Goal: Task Accomplishment & Management: Use online tool/utility

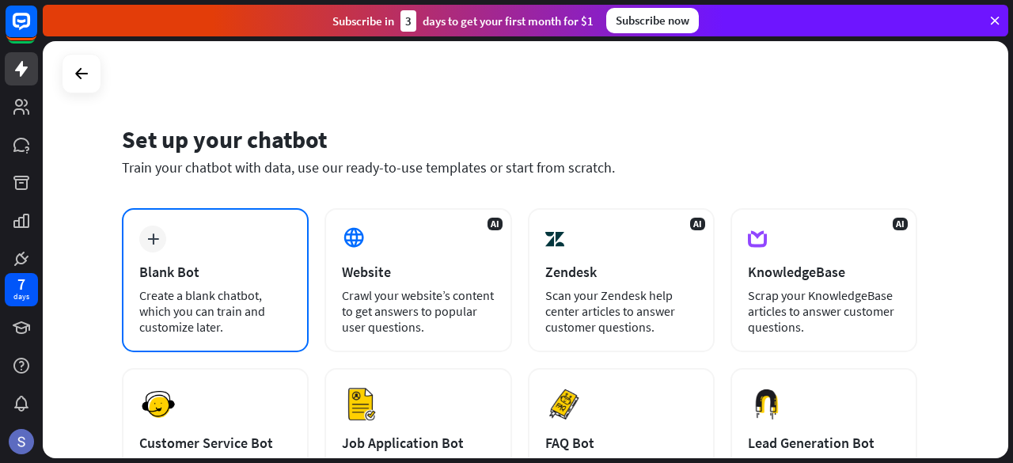
click at [198, 220] on div "plus Blank Bot Create a blank chatbot, which you can train and customize later." at bounding box center [215, 280] width 187 height 144
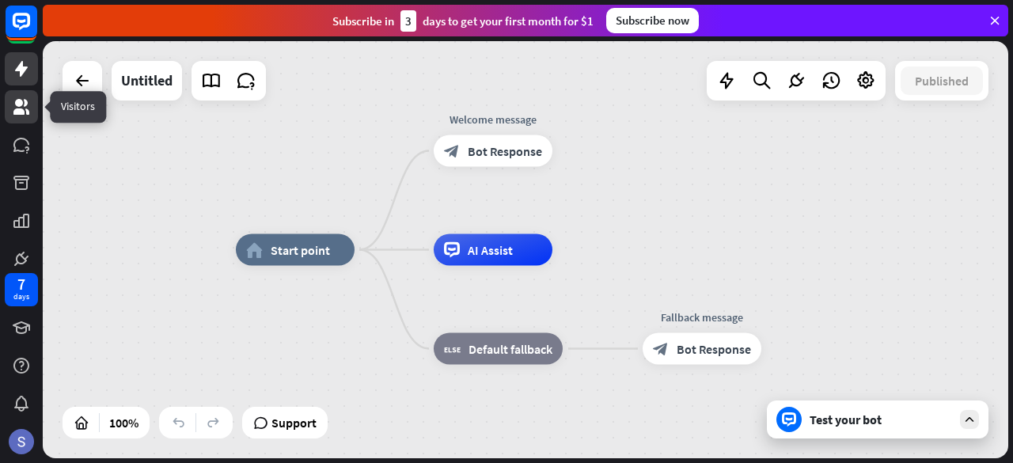
click at [30, 109] on icon at bounding box center [21, 106] width 19 height 19
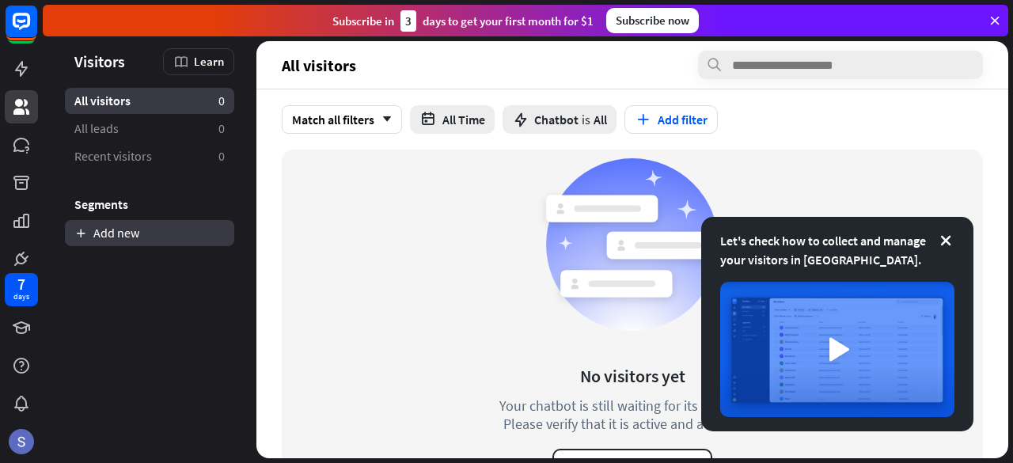
click at [137, 233] on link "Add new" at bounding box center [149, 233] width 169 height 26
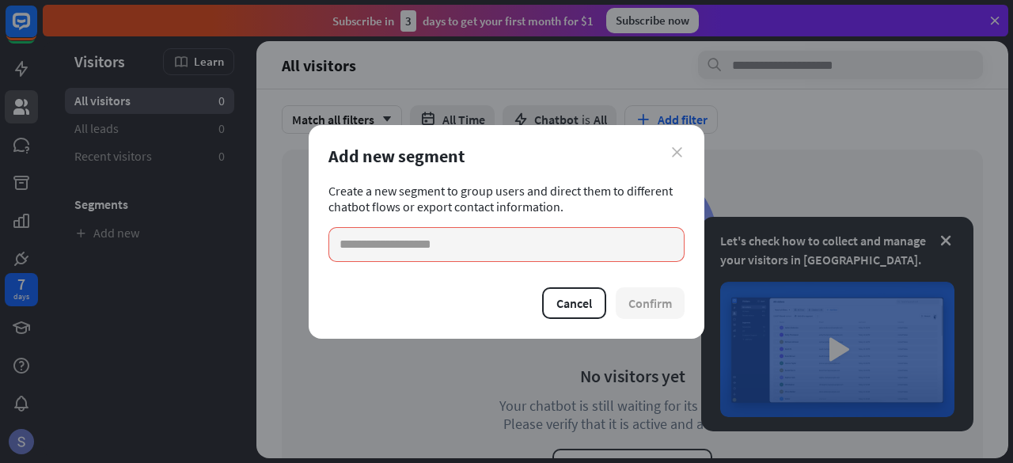
click at [674, 152] on icon "close" at bounding box center [677, 152] width 10 height 10
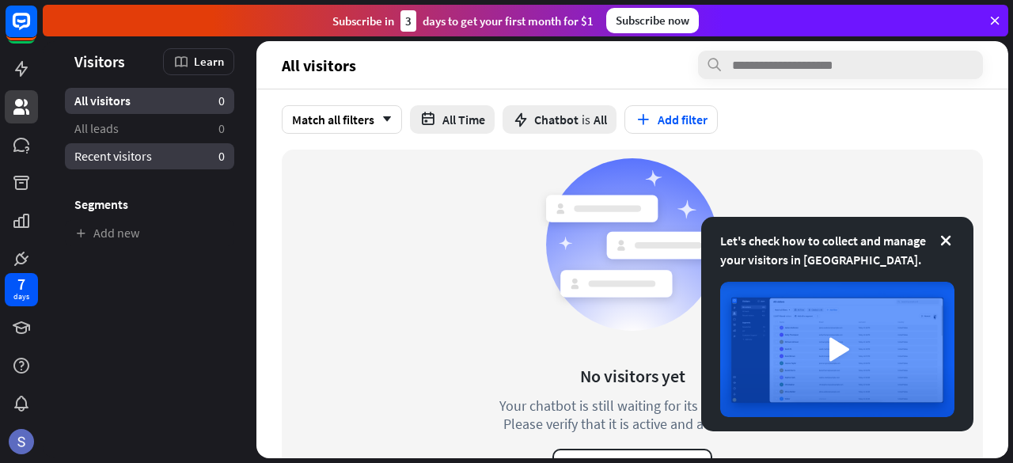
click at [201, 154] on link "Recent visitors 0" at bounding box center [149, 156] width 169 height 26
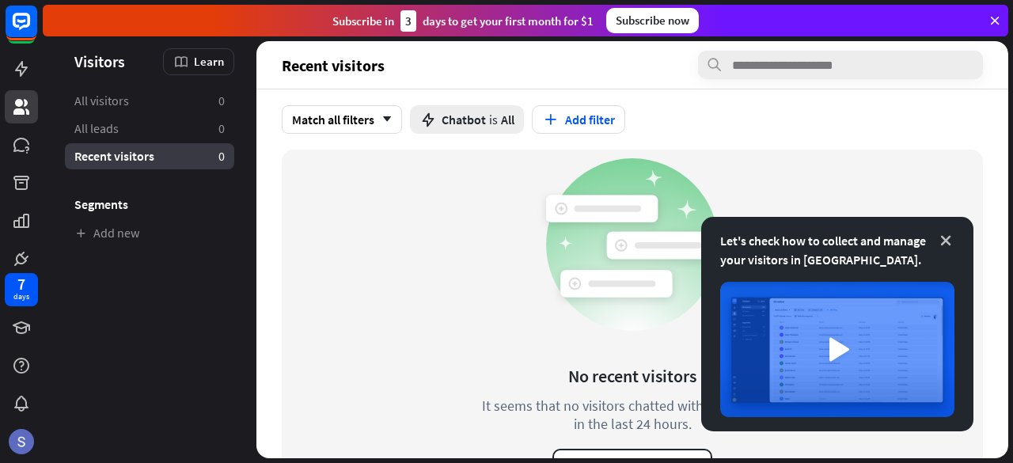
click at [949, 240] on icon at bounding box center [946, 241] width 16 height 16
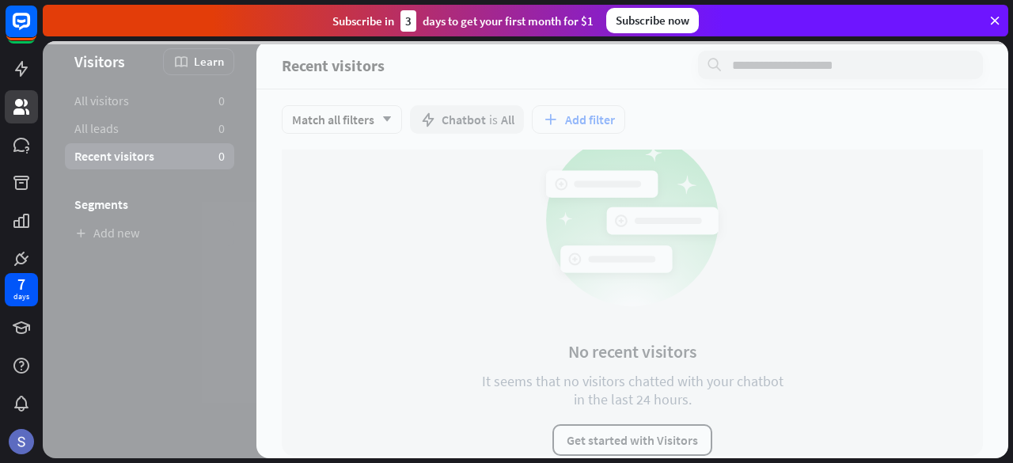
scroll to position [37, 0]
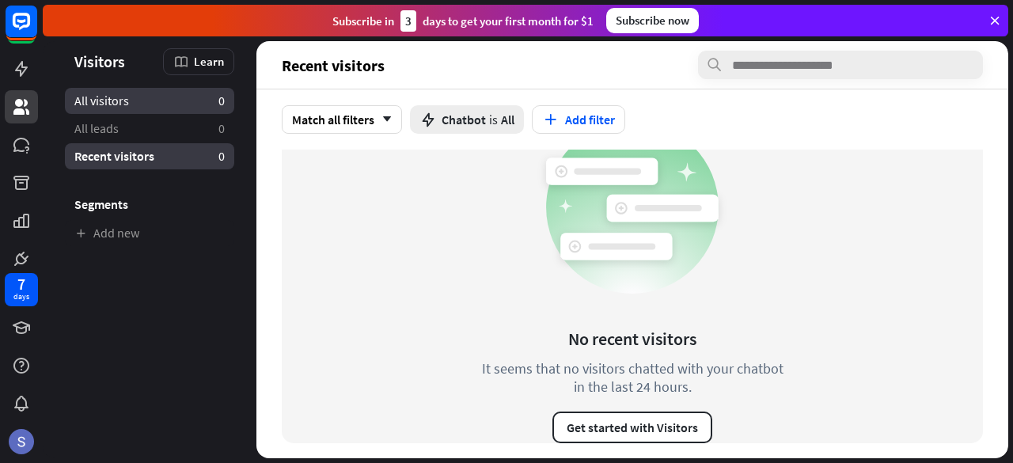
click at [153, 99] on link "All visitors 0" at bounding box center [149, 101] width 169 height 26
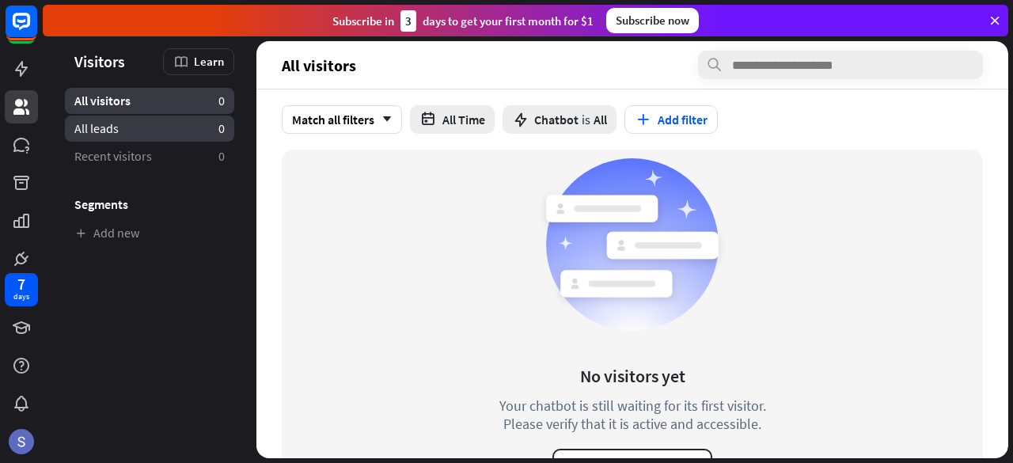
click at [139, 123] on link "All leads 0" at bounding box center [149, 129] width 169 height 26
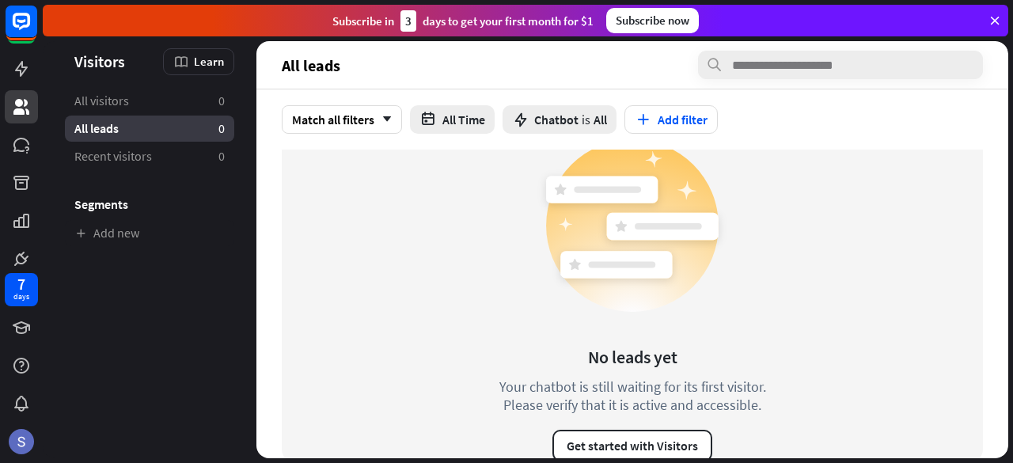
scroll to position [37, 0]
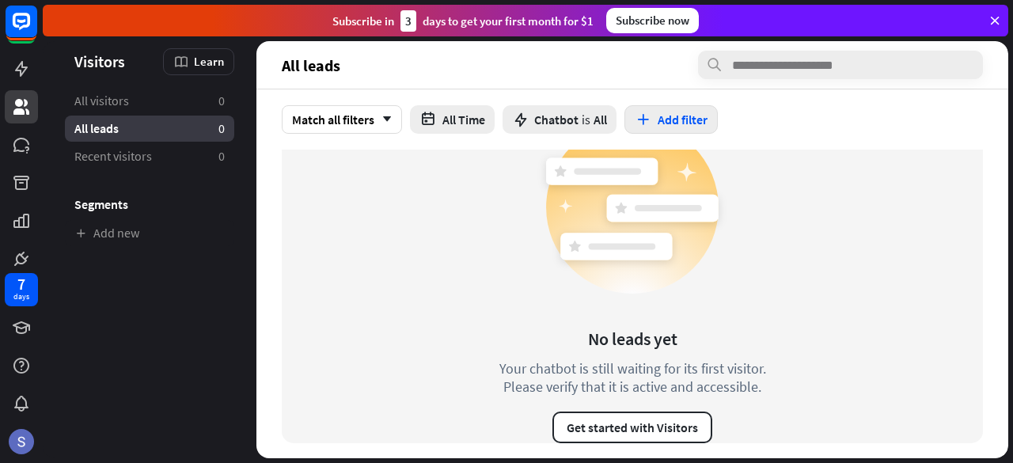
click at [657, 121] on button "Add filter" at bounding box center [670, 119] width 93 height 28
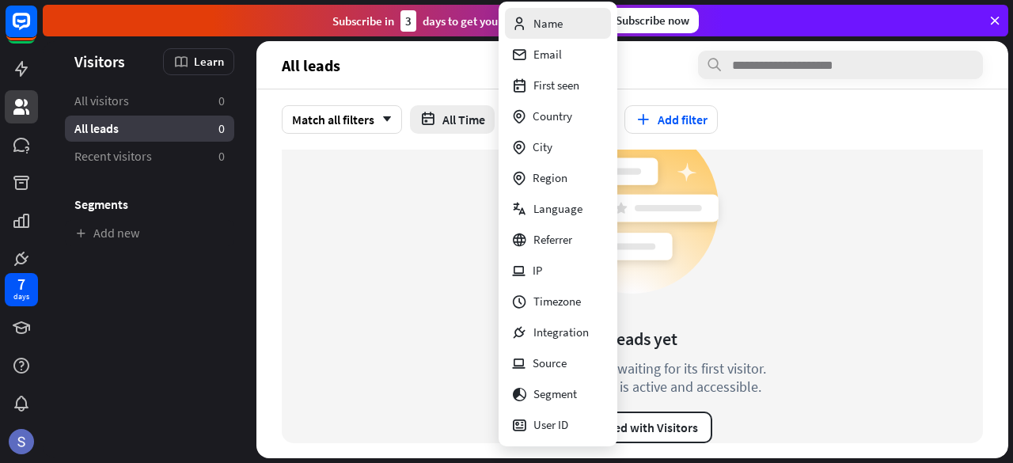
click at [541, 28] on div "Name" at bounding box center [536, 23] width 51 height 31
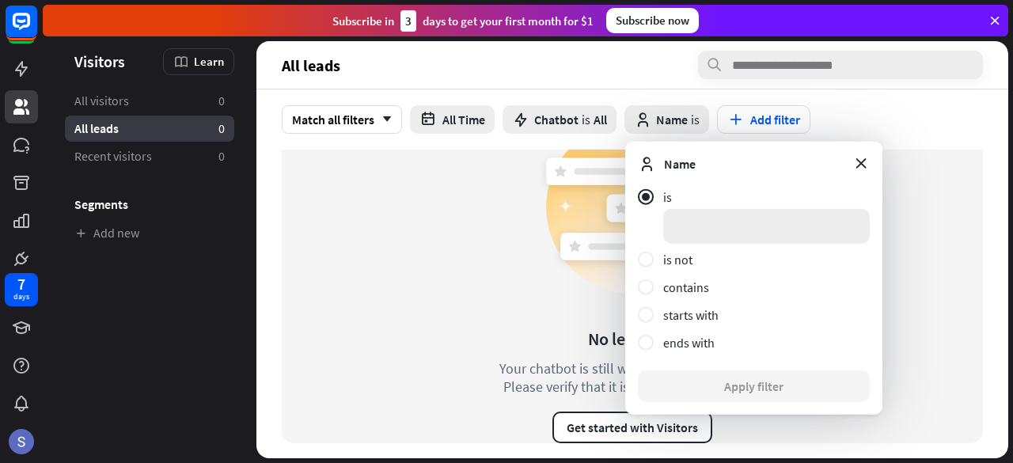
click at [707, 229] on input at bounding box center [766, 226] width 206 height 35
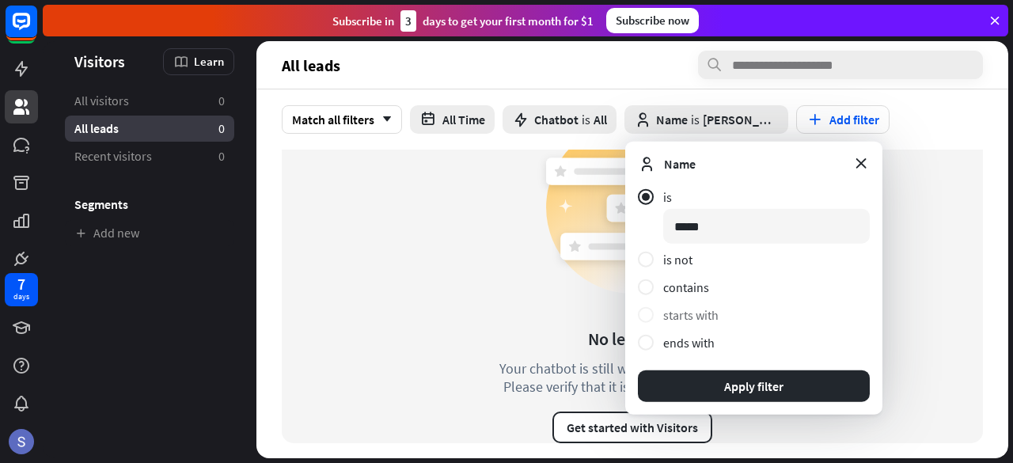
type input "******"
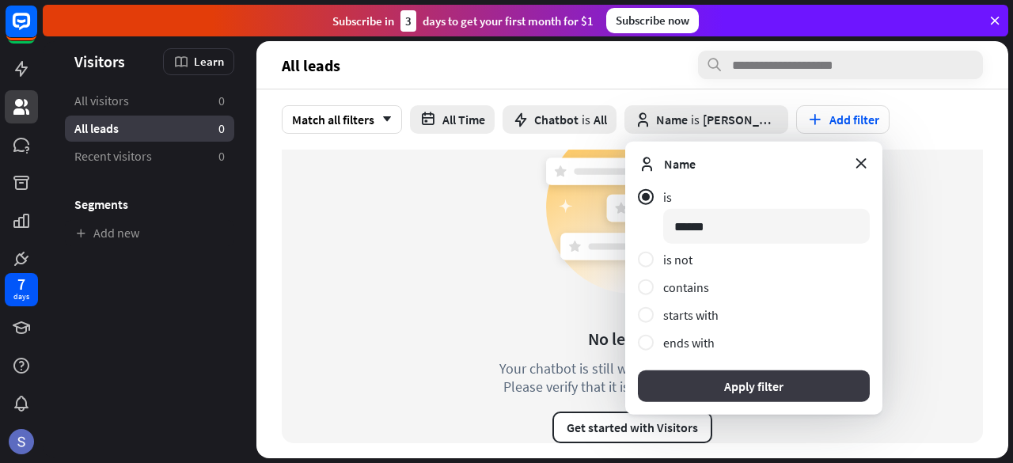
click at [735, 382] on button "Apply filter" at bounding box center [754, 386] width 232 height 32
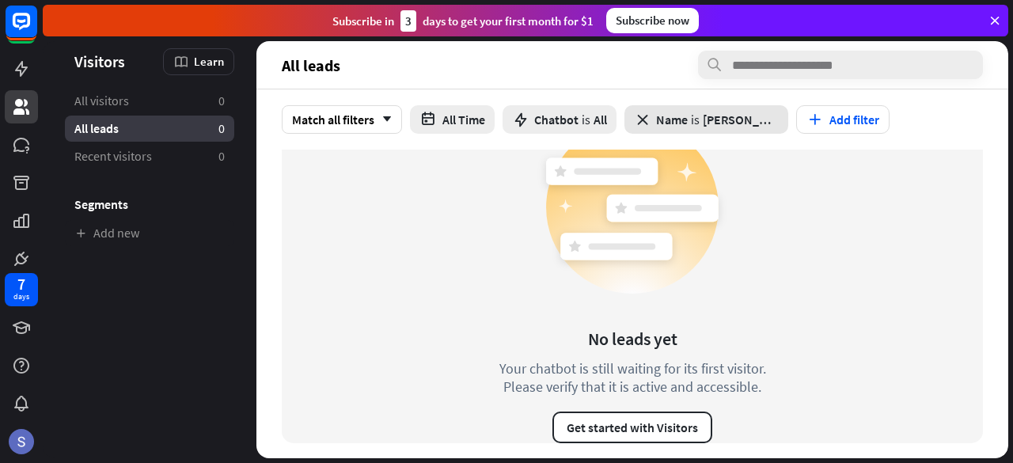
click at [634, 120] on icon "close" at bounding box center [642, 119] width 17 height 17
